Goal: Ask a question

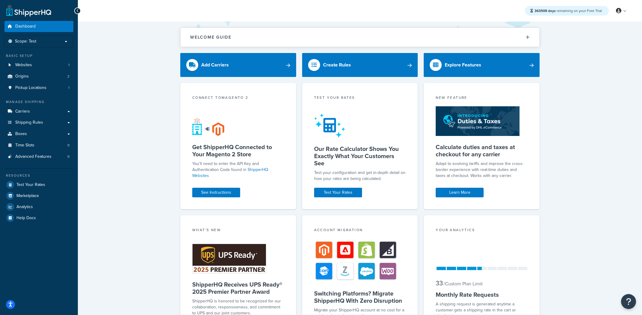
click at [628, 296] on button "Open Resource Center" at bounding box center [628, 301] width 15 height 15
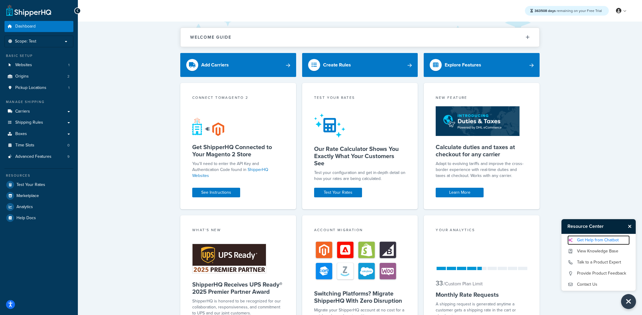
click at [602, 241] on link "Get Help from Chatbot" at bounding box center [599, 240] width 62 height 10
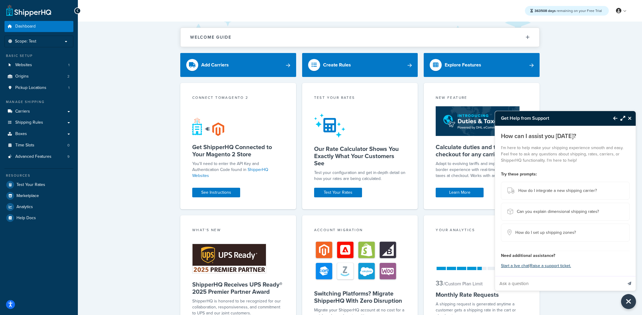
click at [542, 280] on input "Ask a question" at bounding box center [559, 283] width 128 height 14
paste input "Is Shipper HQ compatible with Hyvä checkout?"
type input "Is Shipper HQ compatible with Hyvä checkout?"
click at [626, 284] on button "Send message" at bounding box center [629, 283] width 13 height 15
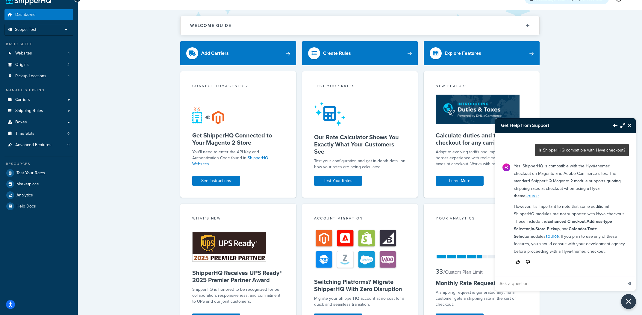
scroll to position [4, 0]
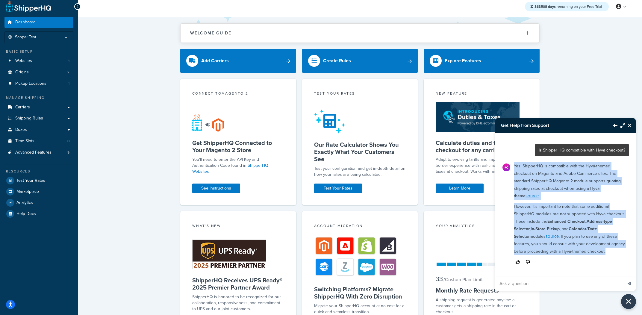
drag, startPoint x: 596, startPoint y: 252, endPoint x: 514, endPoint y: 167, distance: 118.0
click at [514, 167] on div "Yes, ShipperHQ is compatible with the Hyvä-themed checkout on Magento and Adobe…" at bounding box center [569, 214] width 119 height 109
copy div "Yes, ShipperHQ is compatible with the Hyvä-themed checkout on Magento and Adobe…"
click at [594, 222] on strong "Address-type Selector" at bounding box center [563, 225] width 98 height 14
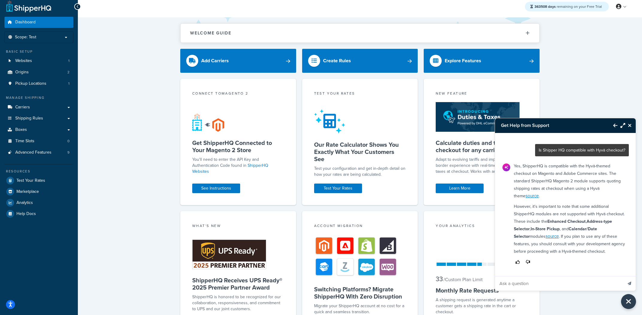
click at [627, 123] on button "Close Resource Center" at bounding box center [630, 125] width 10 height 7
